Goal: Navigation & Orientation: Understand site structure

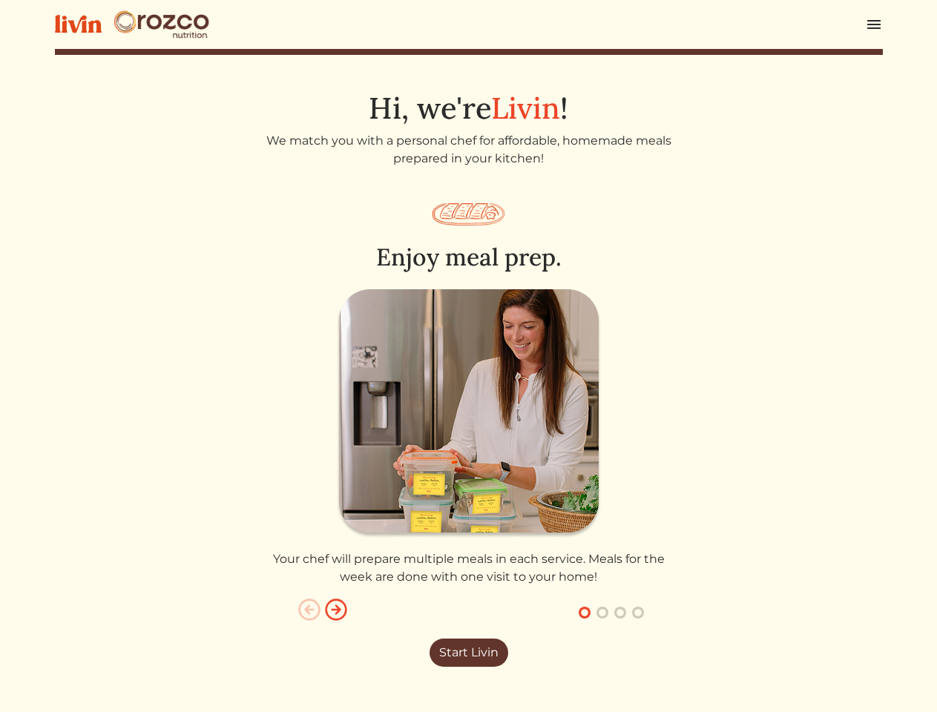
click at [468, 356] on img at bounding box center [469, 413] width 266 height 249
click at [874, 24] on img at bounding box center [874, 25] width 18 height 18
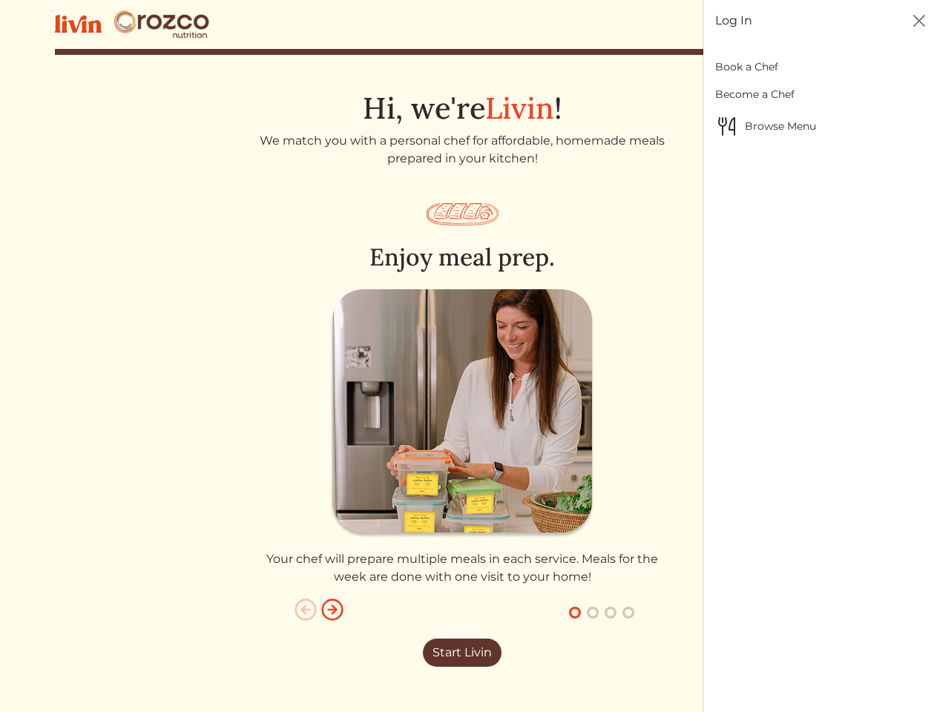
click at [469, 435] on div at bounding box center [468, 356] width 937 height 712
click at [309, 610] on img "button" at bounding box center [306, 610] width 24 height 24
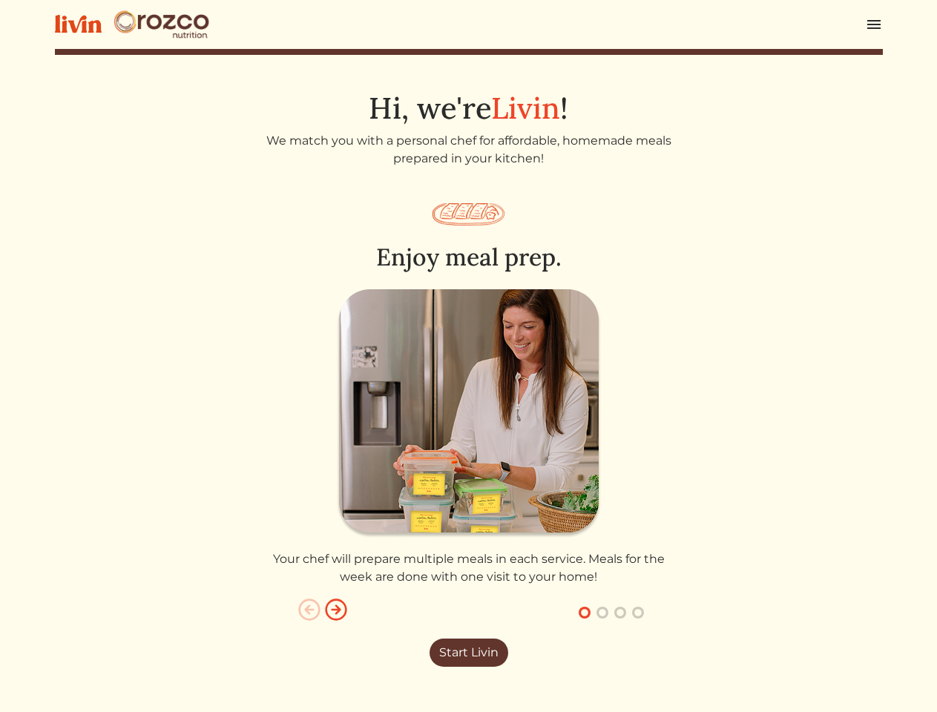
click at [336, 610] on img "button" at bounding box center [336, 610] width 24 height 24
click at [584, 613] on button "button" at bounding box center [585, 613] width 18 height 18
click at [602, 613] on button "button" at bounding box center [602, 613] width 18 height 18
click at [620, 613] on button "button" at bounding box center [620, 613] width 18 height 18
click at [638, 613] on button "button" at bounding box center [638, 613] width 18 height 18
